Goal: Task Accomplishment & Management: Use online tool/utility

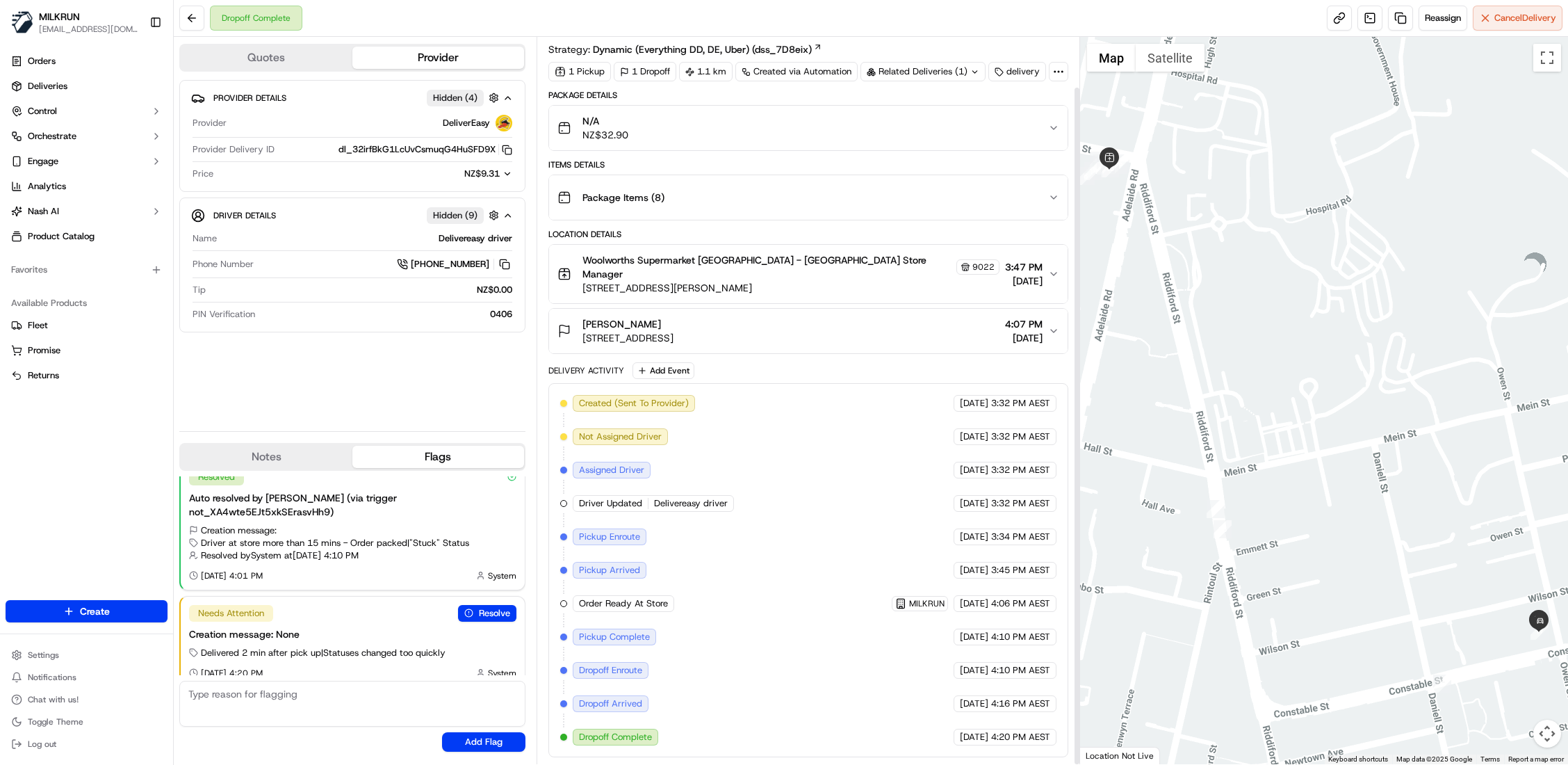
scroll to position [54, 0]
click at [61, 88] on span "Deliveries" at bounding box center [48, 86] width 40 height 12
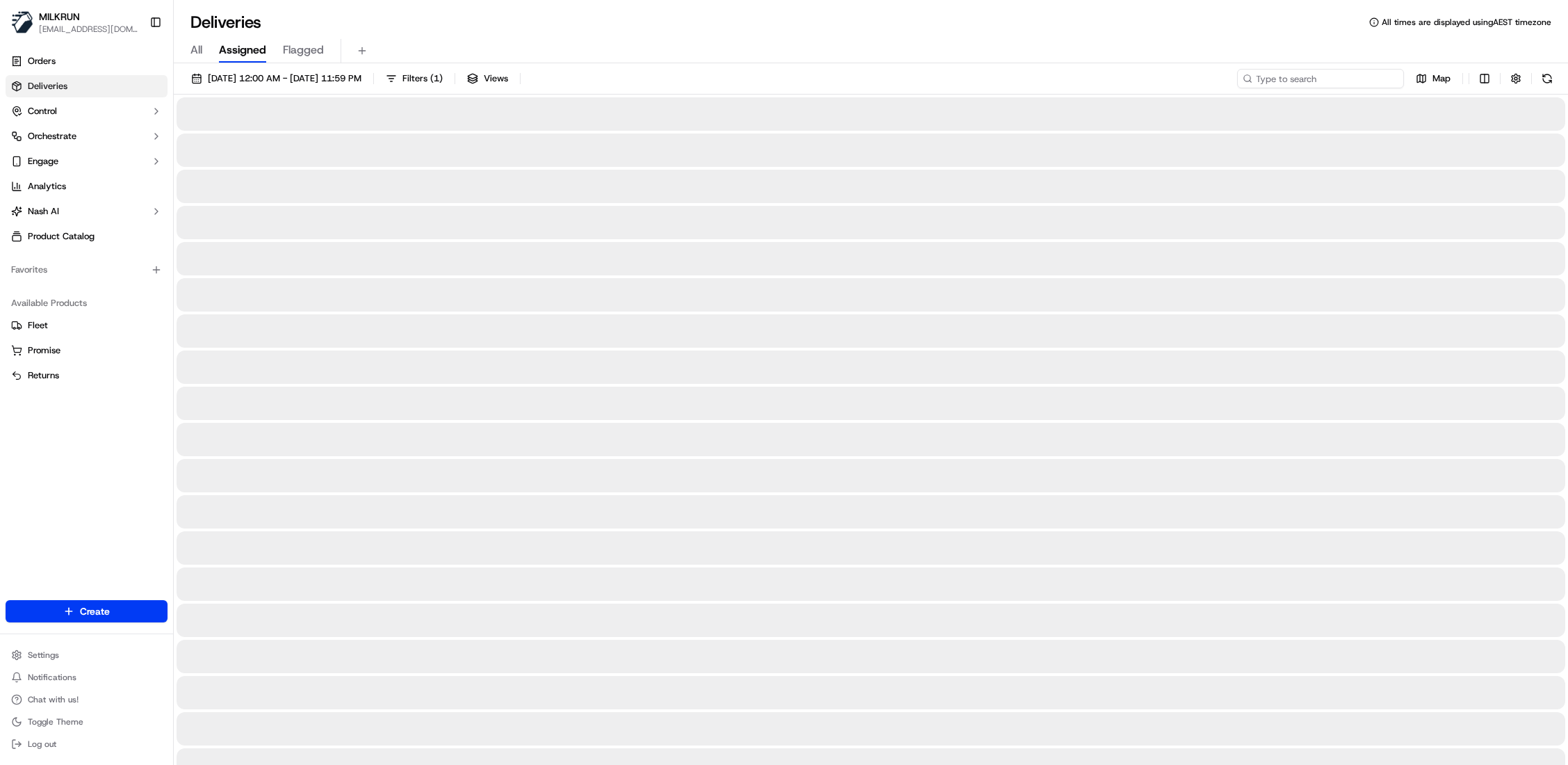
click at [1354, 77] on input at bounding box center [1321, 78] width 167 height 20
paste input "1679b56d-8969-4b87-aa98-c694d4633315"
type input "1679b56d-8969-4b87-aa98-c694d4633315"
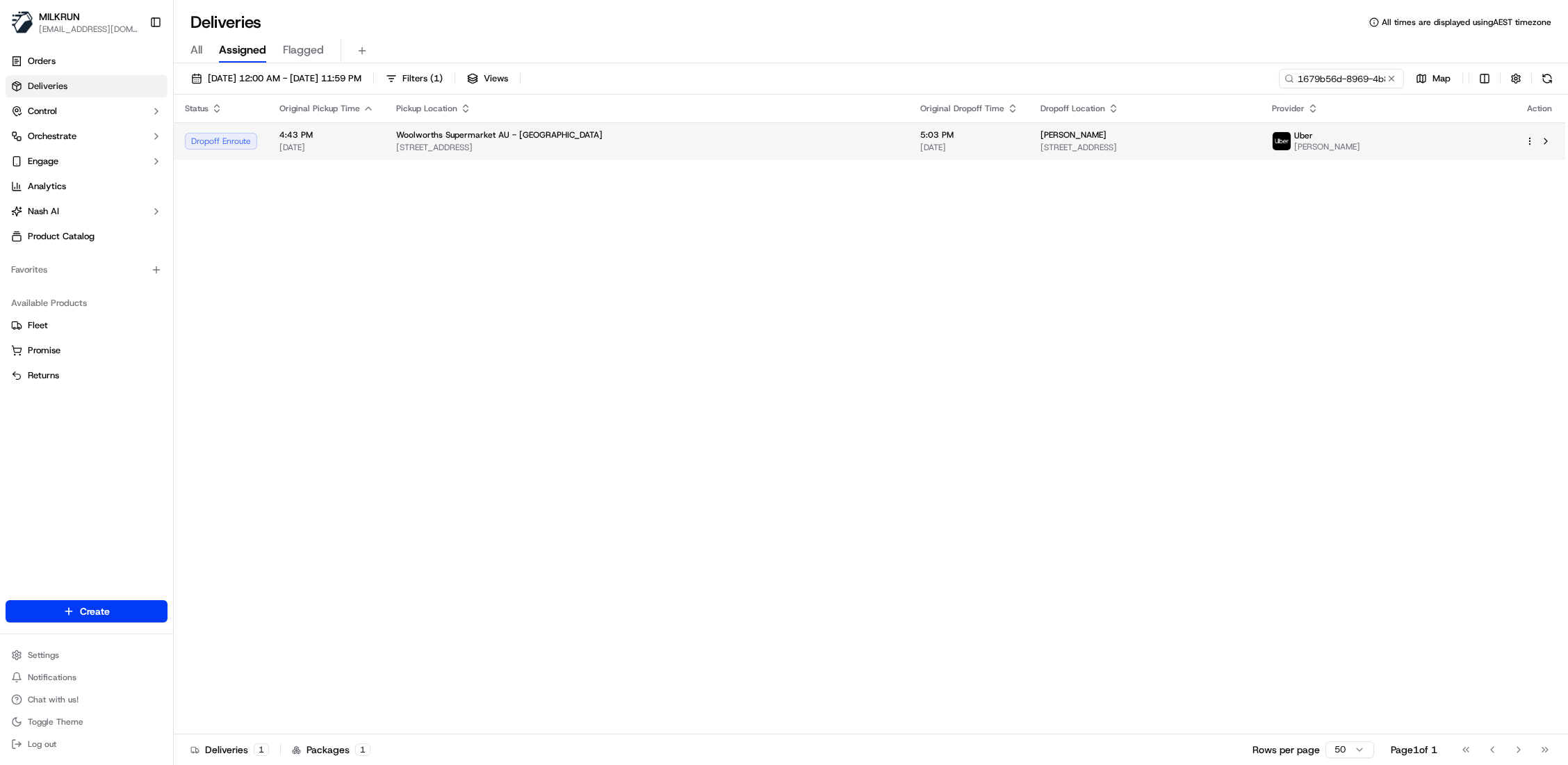
click at [920, 138] on span "5:03 PM" at bounding box center [969, 134] width 98 height 11
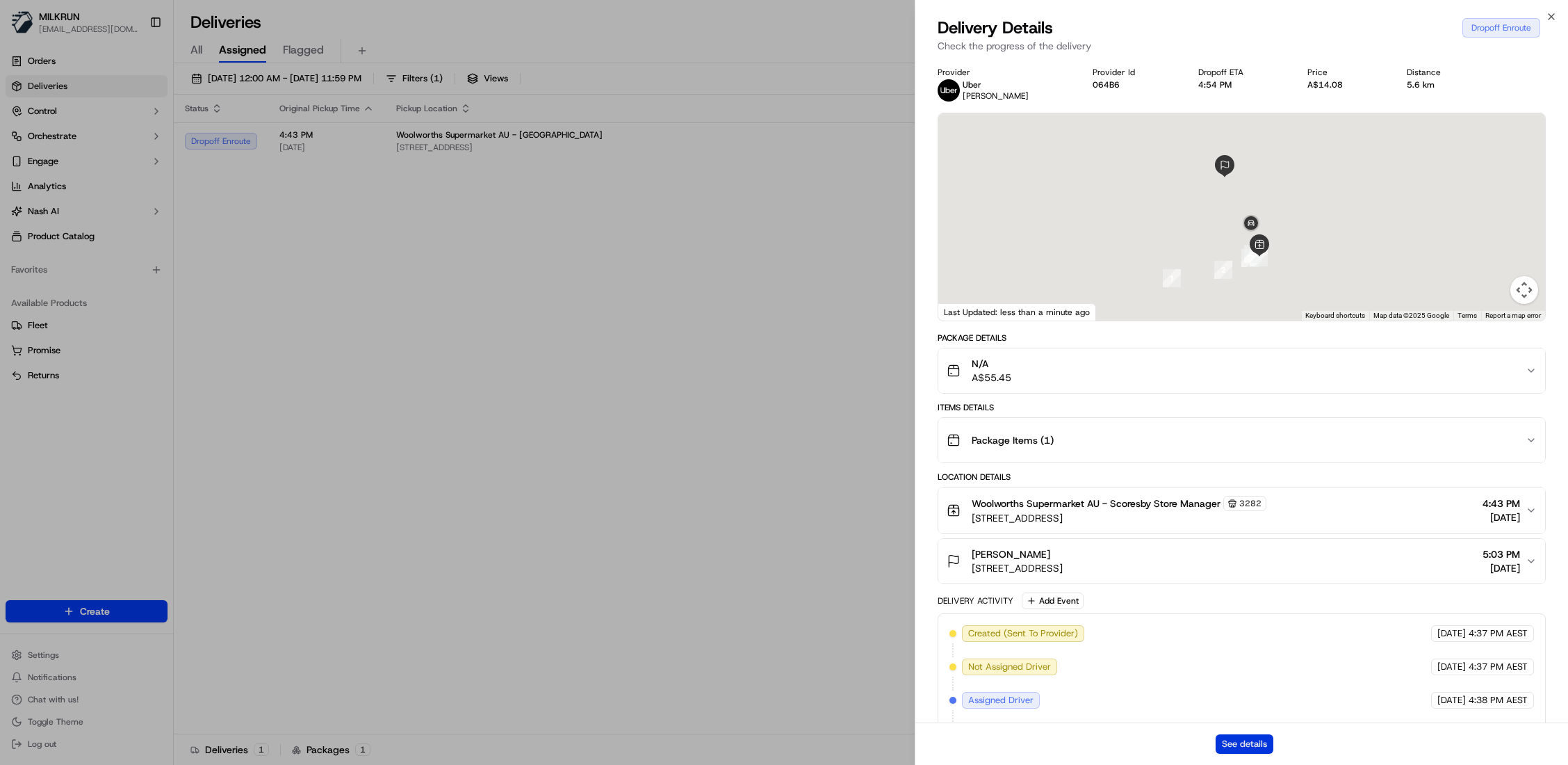
click at [1263, 745] on button "See details" at bounding box center [1245, 744] width 58 height 20
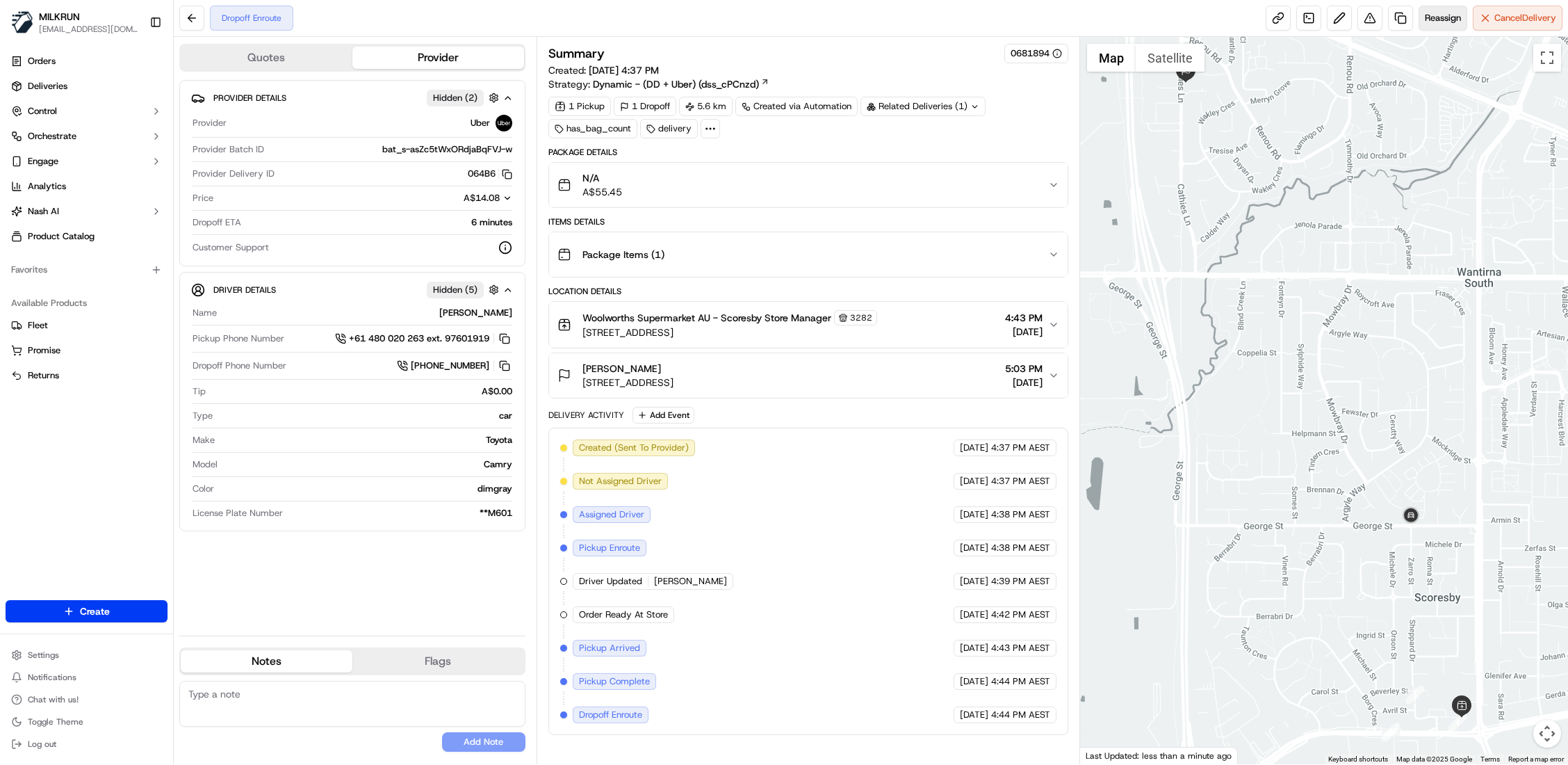
click at [1435, 14] on span "Reassign" at bounding box center [1444, 17] width 36 height 12
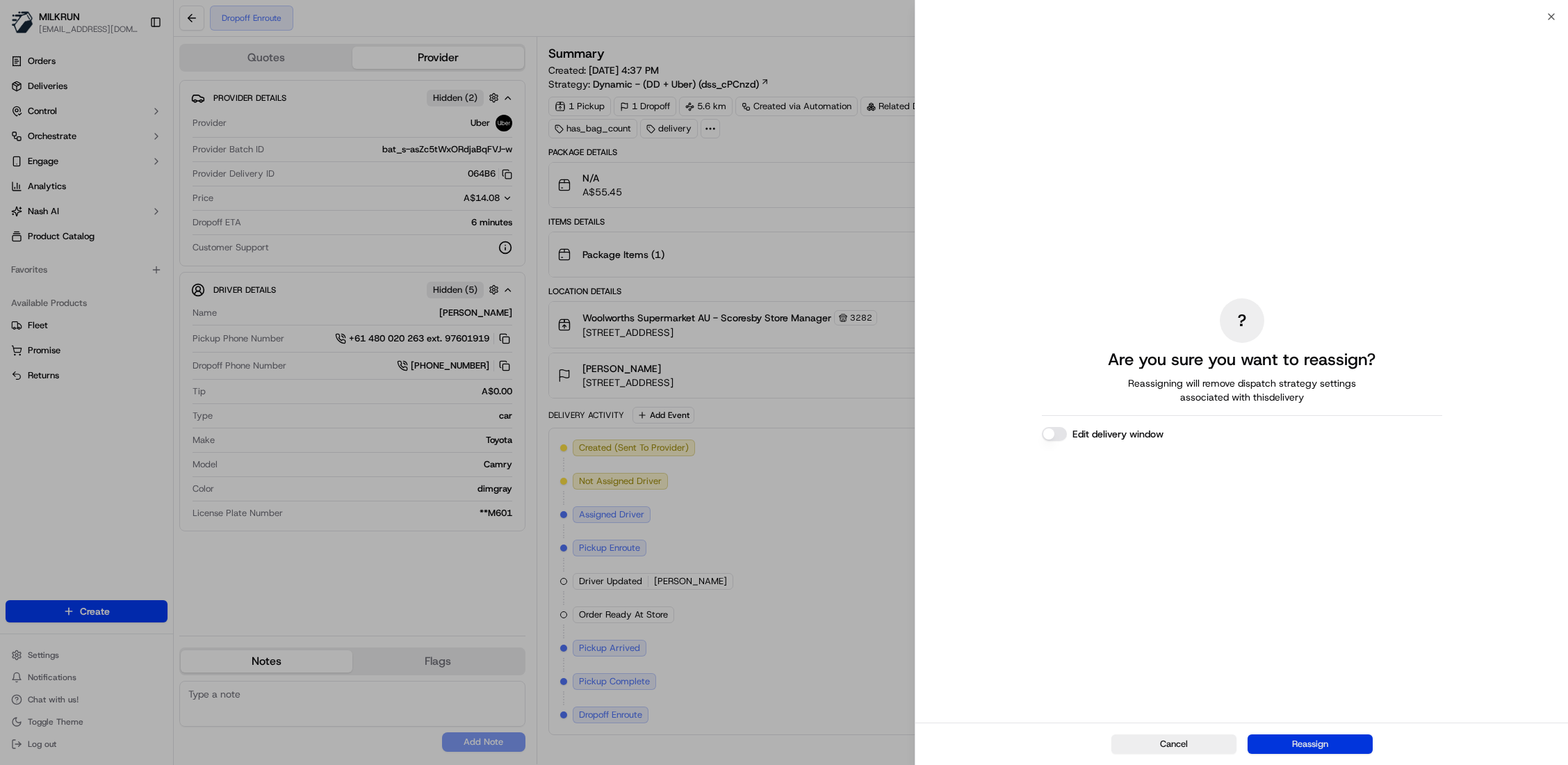
click at [1333, 745] on button "Reassign" at bounding box center [1311, 744] width 125 height 20
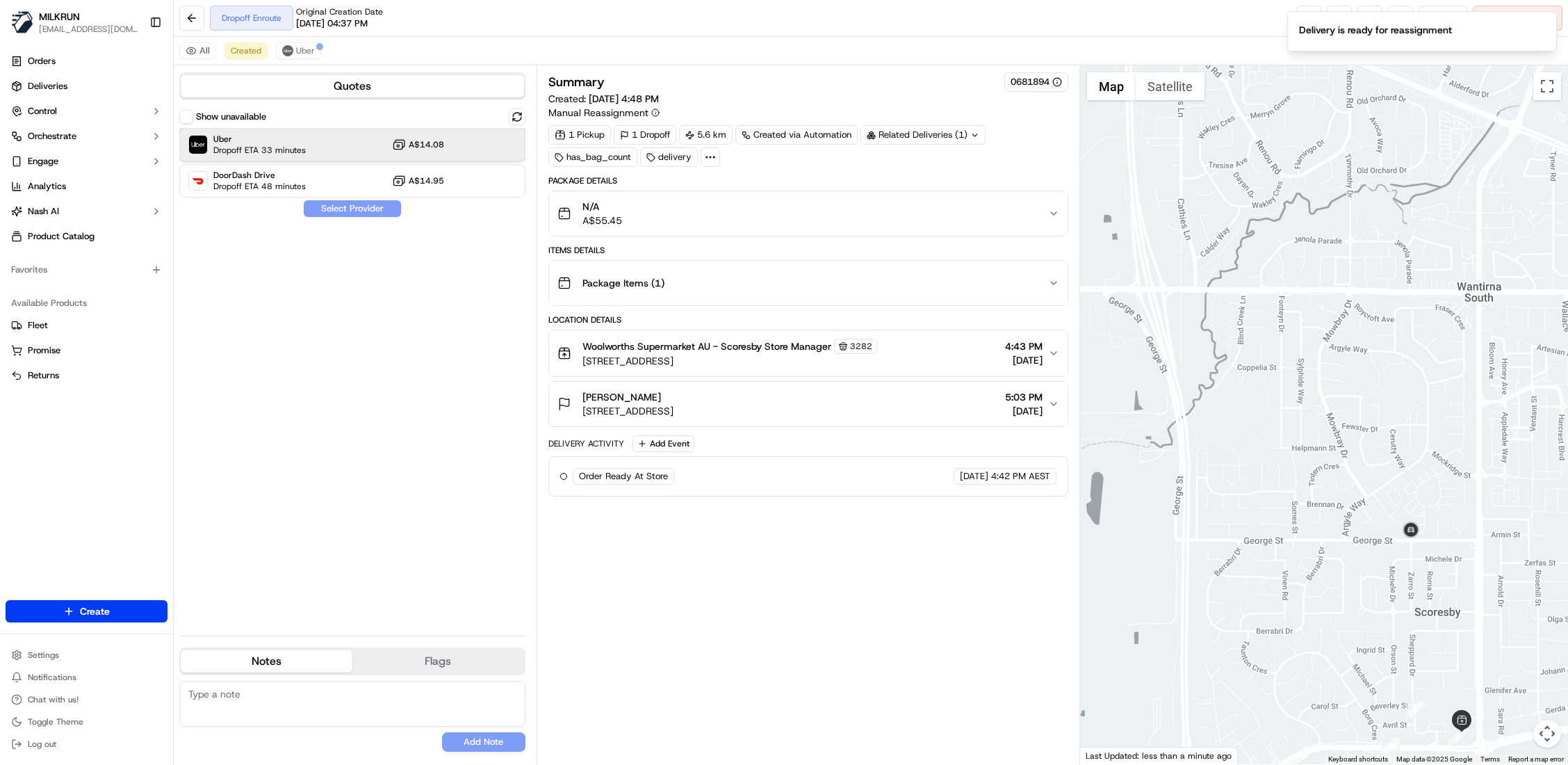
click at [256, 146] on span "Dropoff ETA 33 minutes" at bounding box center [260, 149] width 92 height 11
click at [340, 205] on button "Assign Provider" at bounding box center [353, 209] width 99 height 16
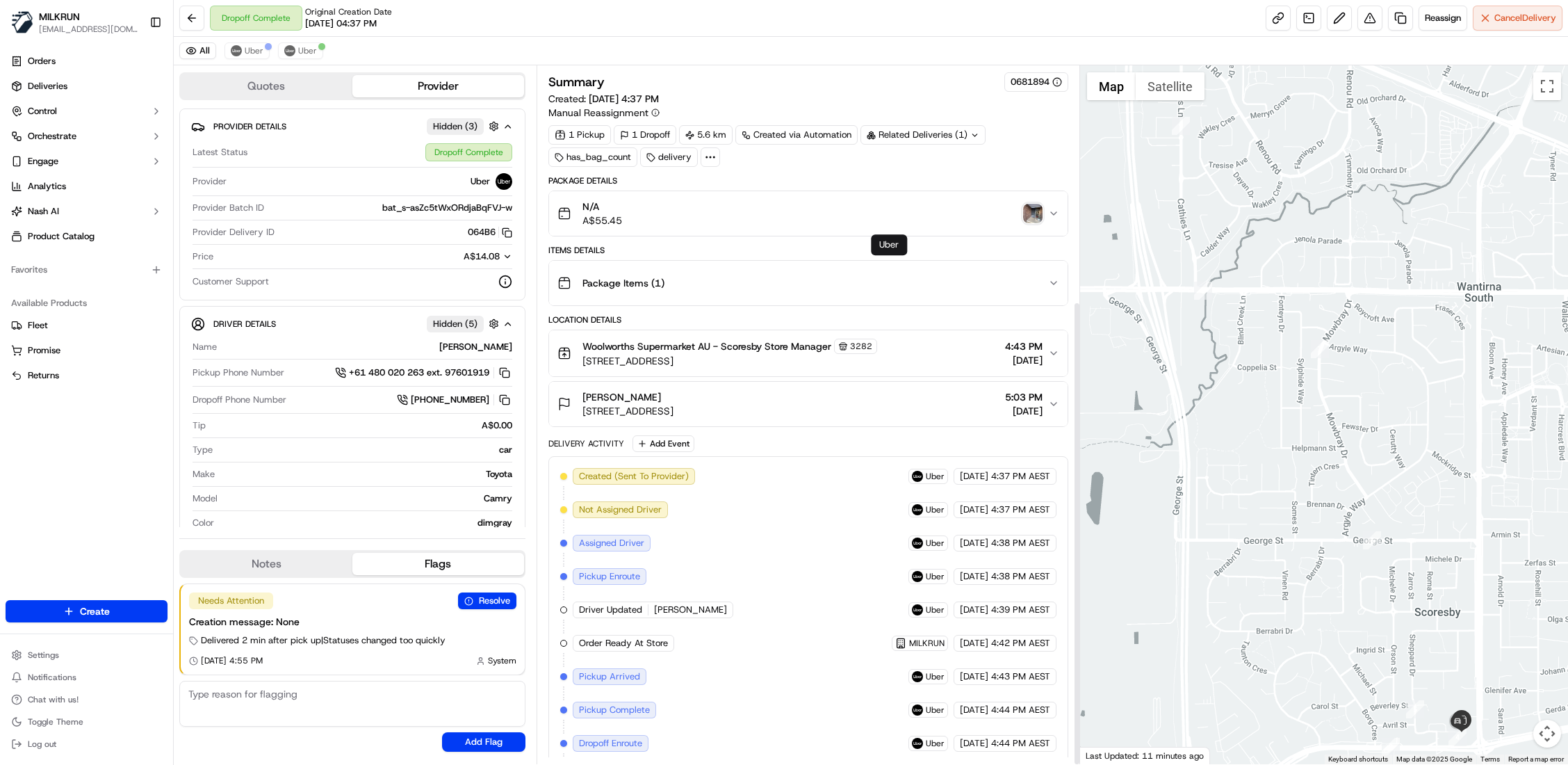
scroll to position [353, 0]
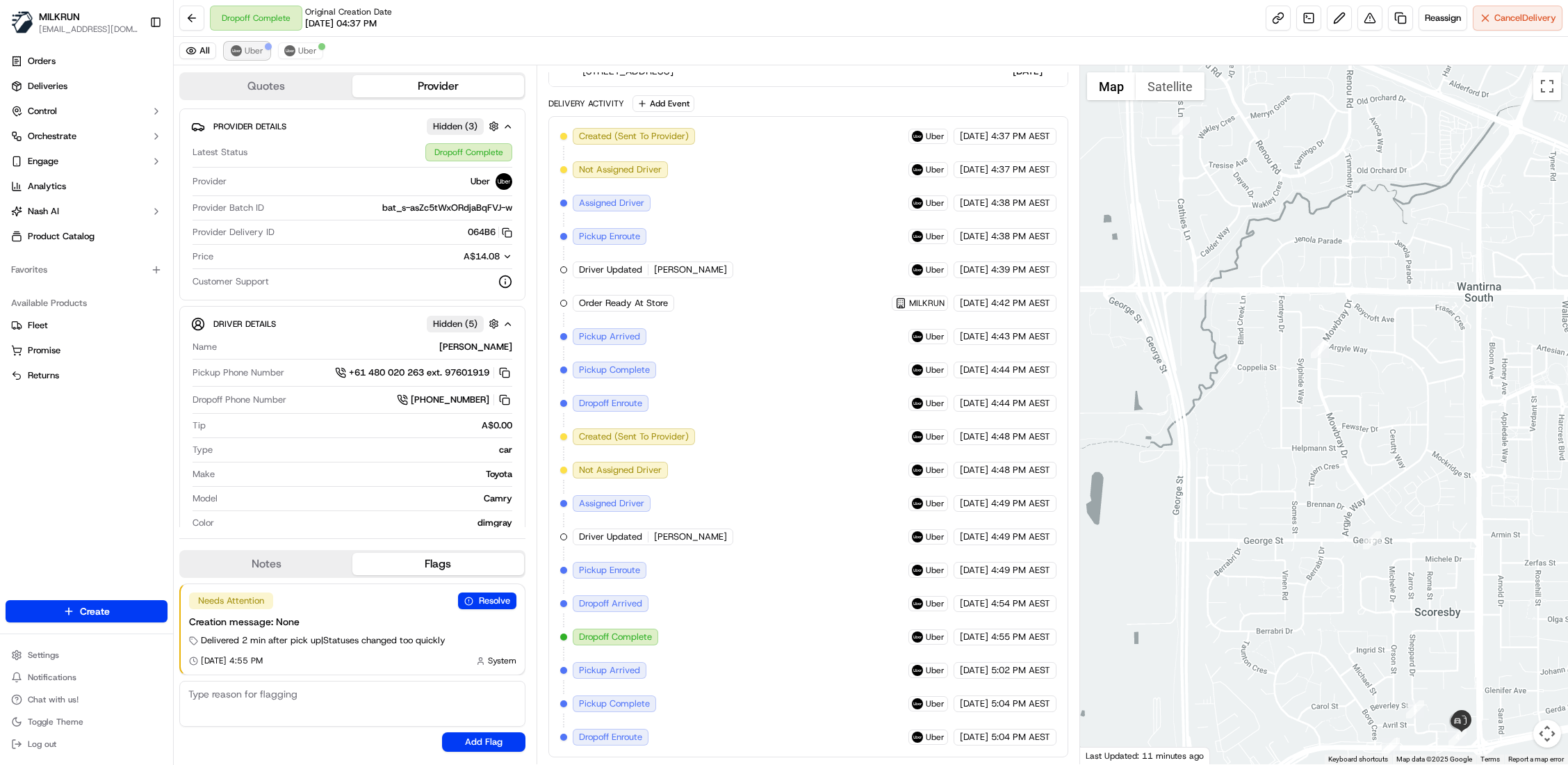
click at [251, 49] on span "Uber" at bounding box center [254, 50] width 19 height 11
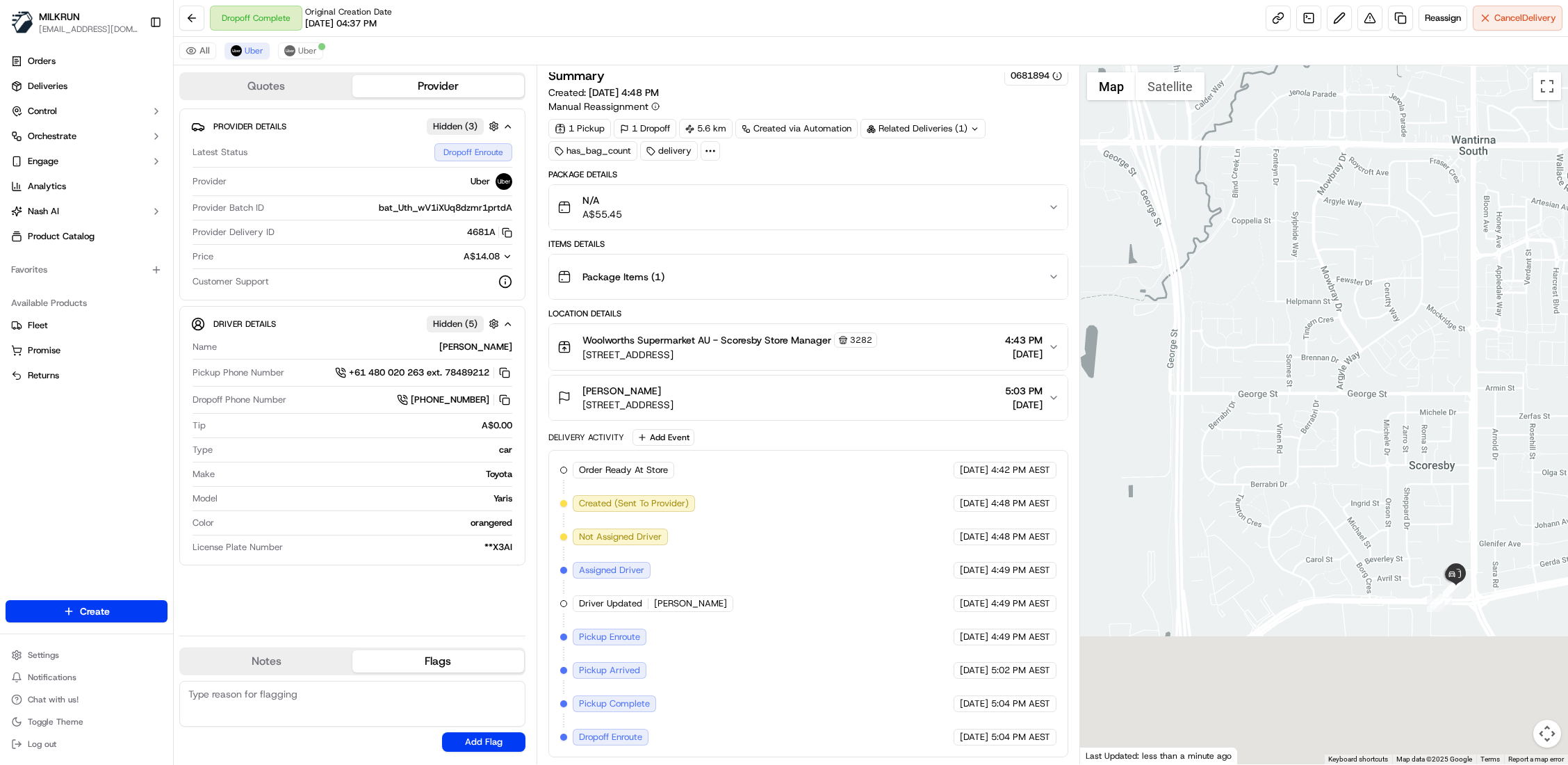
drag, startPoint x: 1422, startPoint y: 589, endPoint x: 1416, endPoint y: 427, distance: 162.1
click at [1416, 427] on div at bounding box center [1324, 414] width 488 height 698
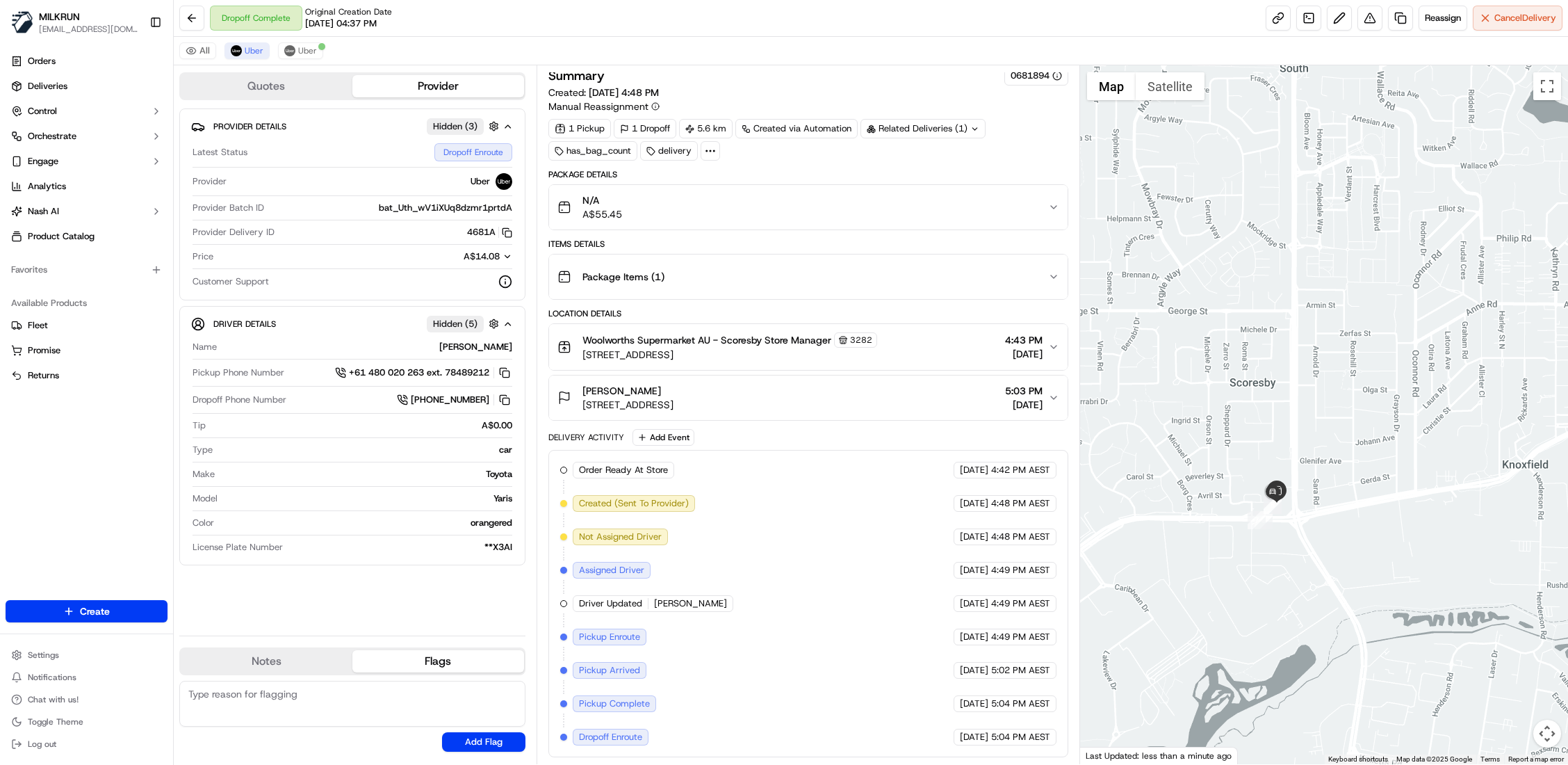
drag, startPoint x: 1209, startPoint y: 634, endPoint x: 1002, endPoint y: 547, distance: 224.5
click at [1015, 577] on div "Quotes Provider Provider Details Hidden ( 3 ) Latest Status Dropoff Enroute Pro…" at bounding box center [871, 414] width 1394 height 698
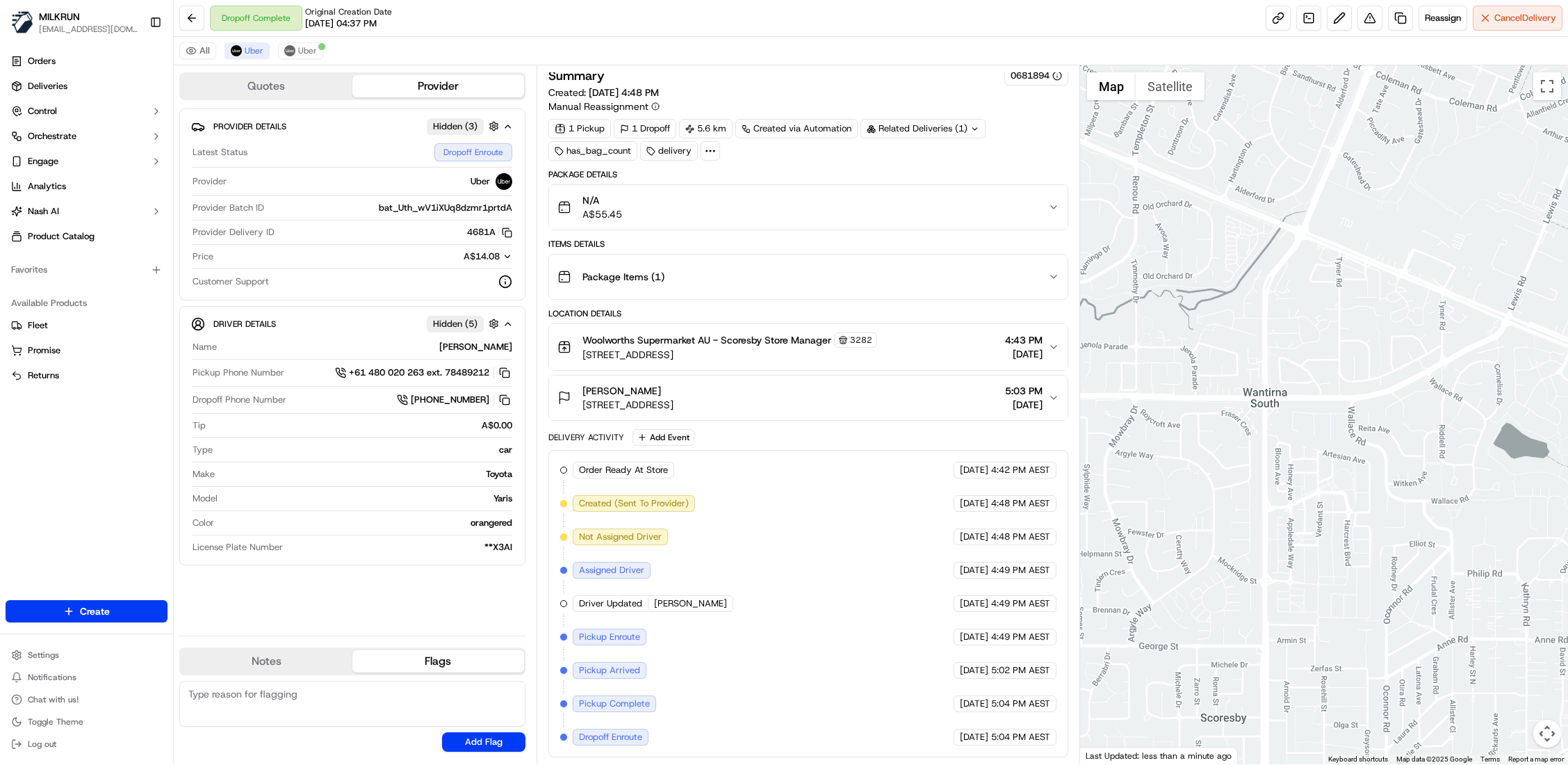
drag, startPoint x: 1489, startPoint y: 364, endPoint x: 1505, endPoint y: 617, distance: 253.5
click at [1497, 618] on div at bounding box center [1324, 414] width 488 height 698
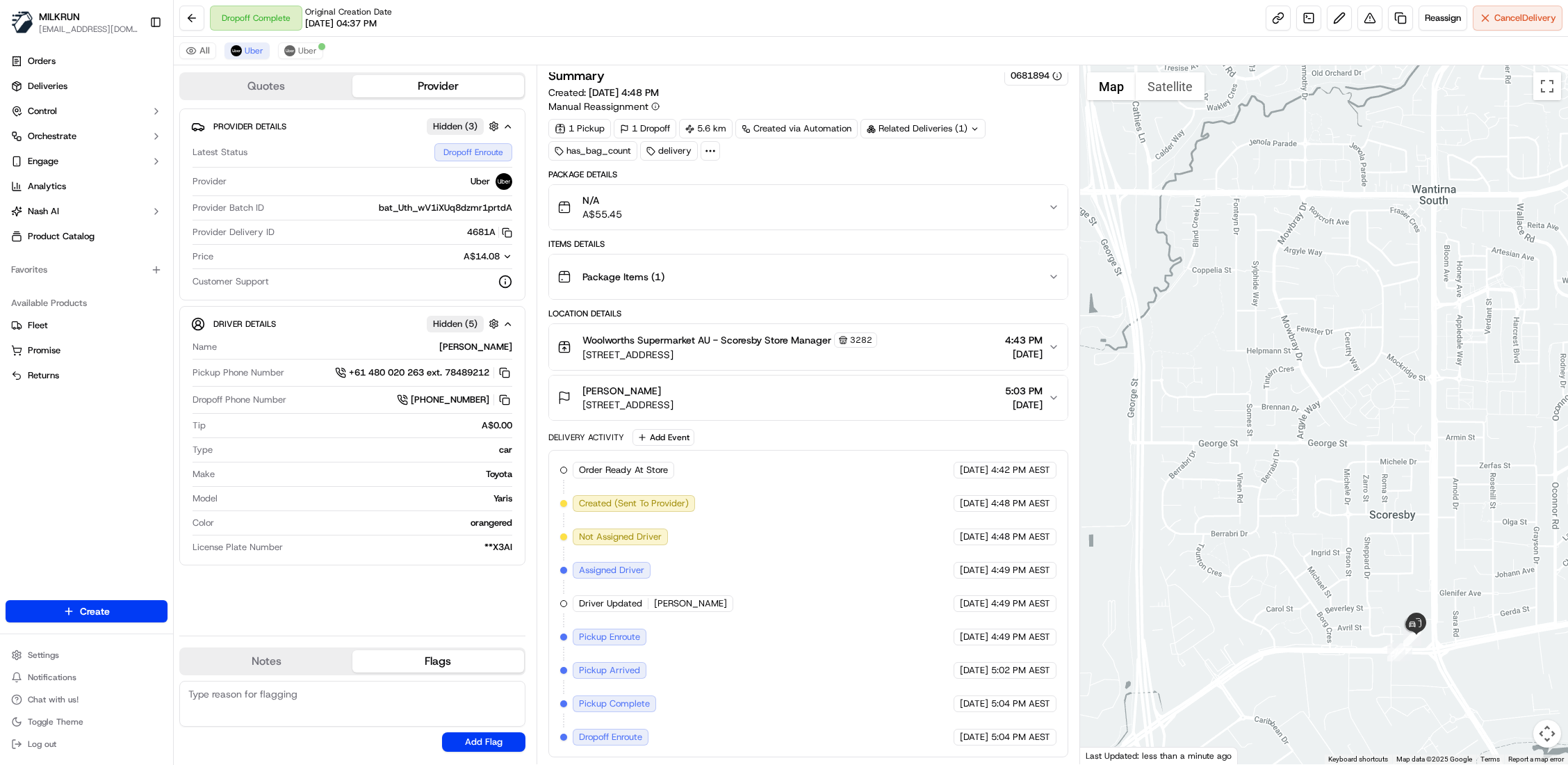
drag, startPoint x: 1167, startPoint y: 486, endPoint x: 1343, endPoint y: 450, distance: 179.6
click at [1343, 450] on div at bounding box center [1324, 414] width 488 height 698
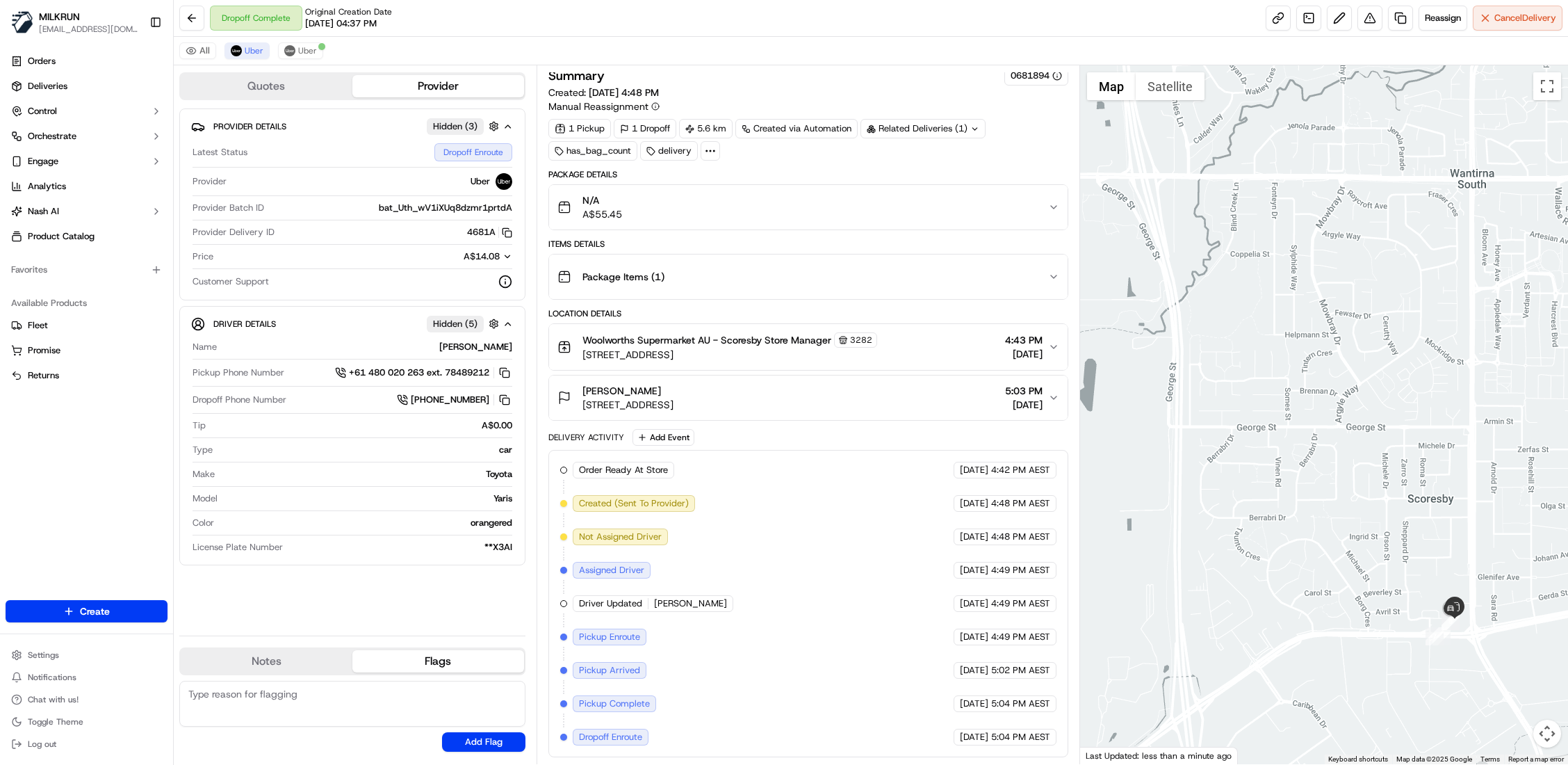
drag, startPoint x: 1341, startPoint y: 480, endPoint x: 1247, endPoint y: 444, distance: 100.7
click at [1247, 444] on div at bounding box center [1324, 414] width 488 height 698
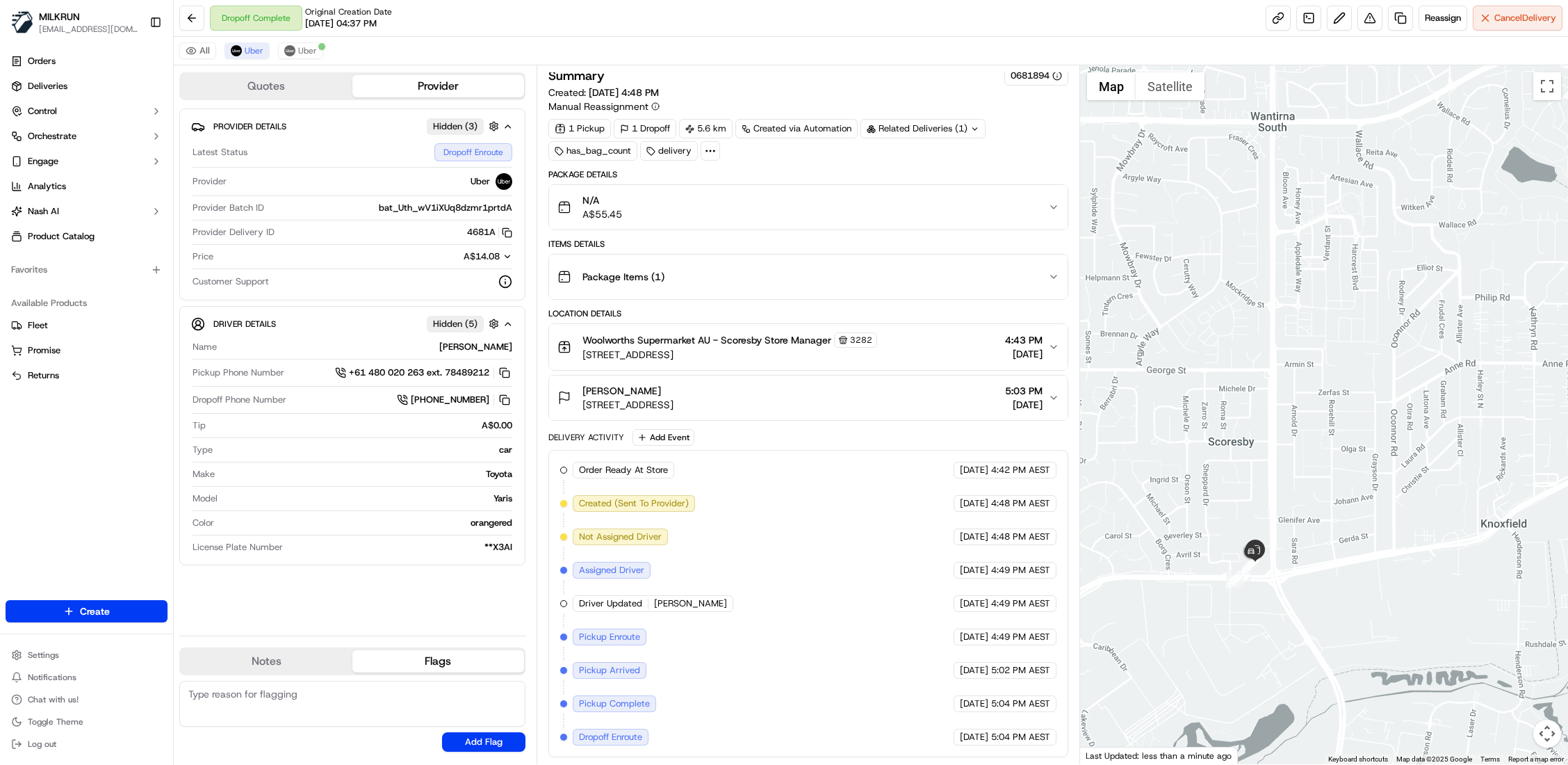
click at [1546, 730] on button "Map camera controls" at bounding box center [1547, 734] width 28 height 28
click at [1516, 737] on button "Zoom out" at bounding box center [1513, 734] width 28 height 28
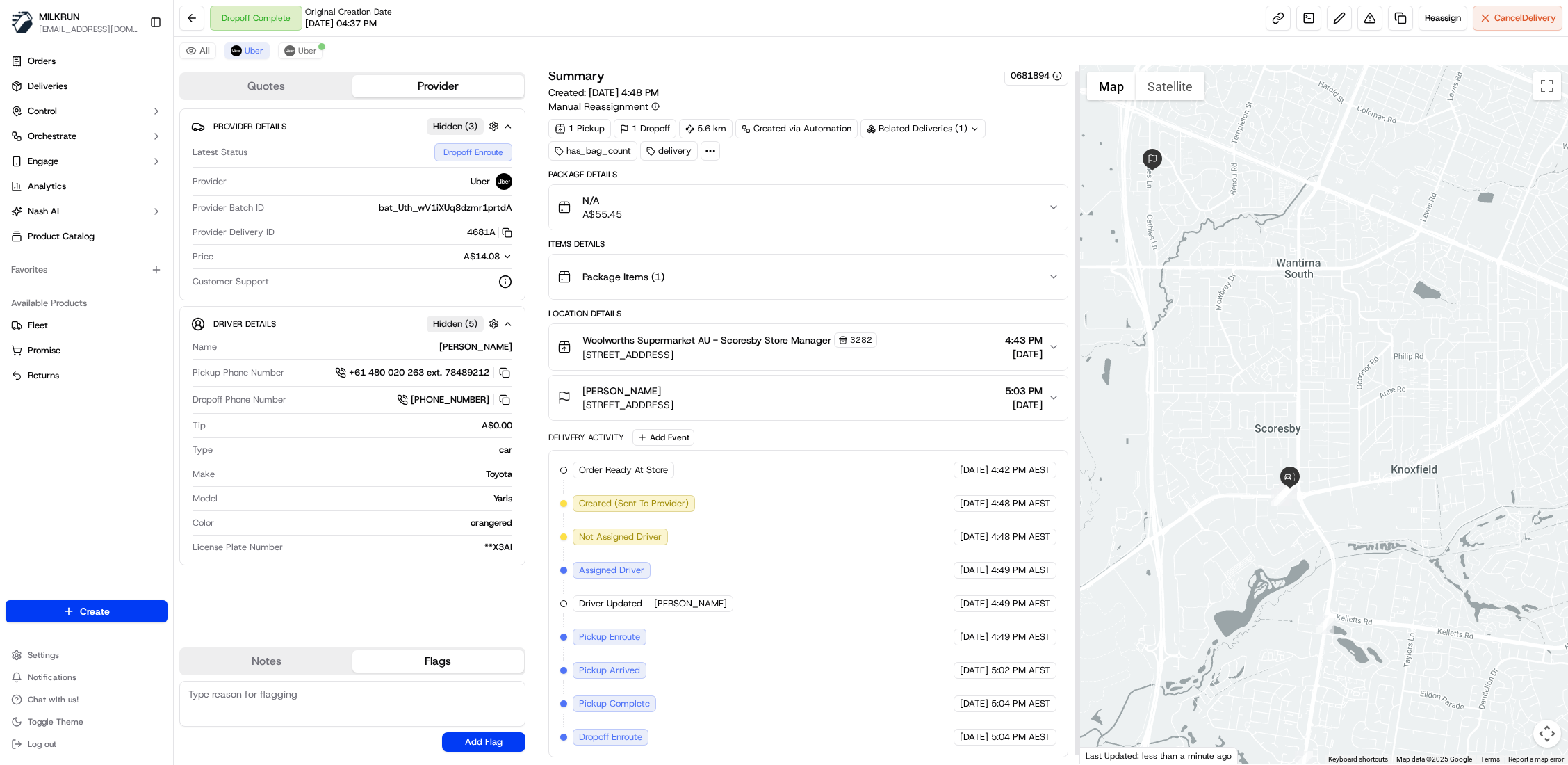
scroll to position [0, 0]
